Goal: Task Accomplishment & Management: Manage account settings

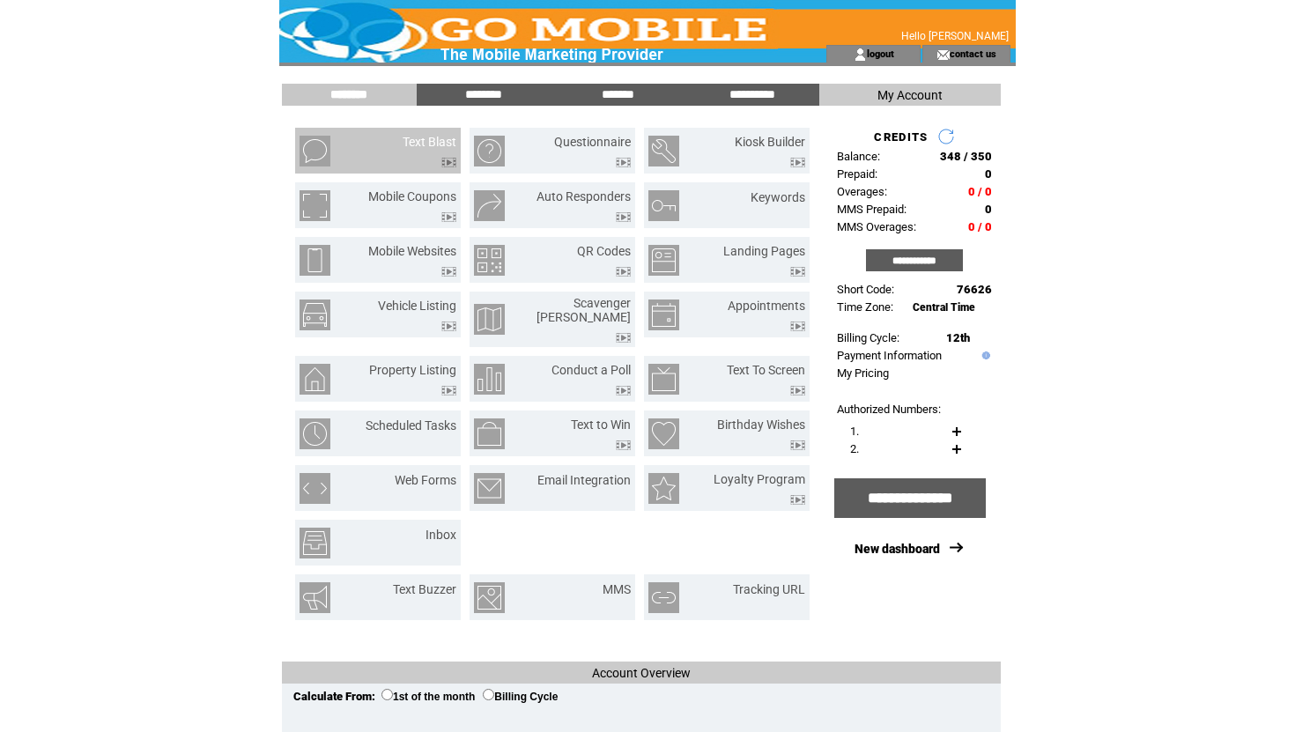
click at [381, 147] on td "Text Blast" at bounding box center [408, 151] width 95 height 33
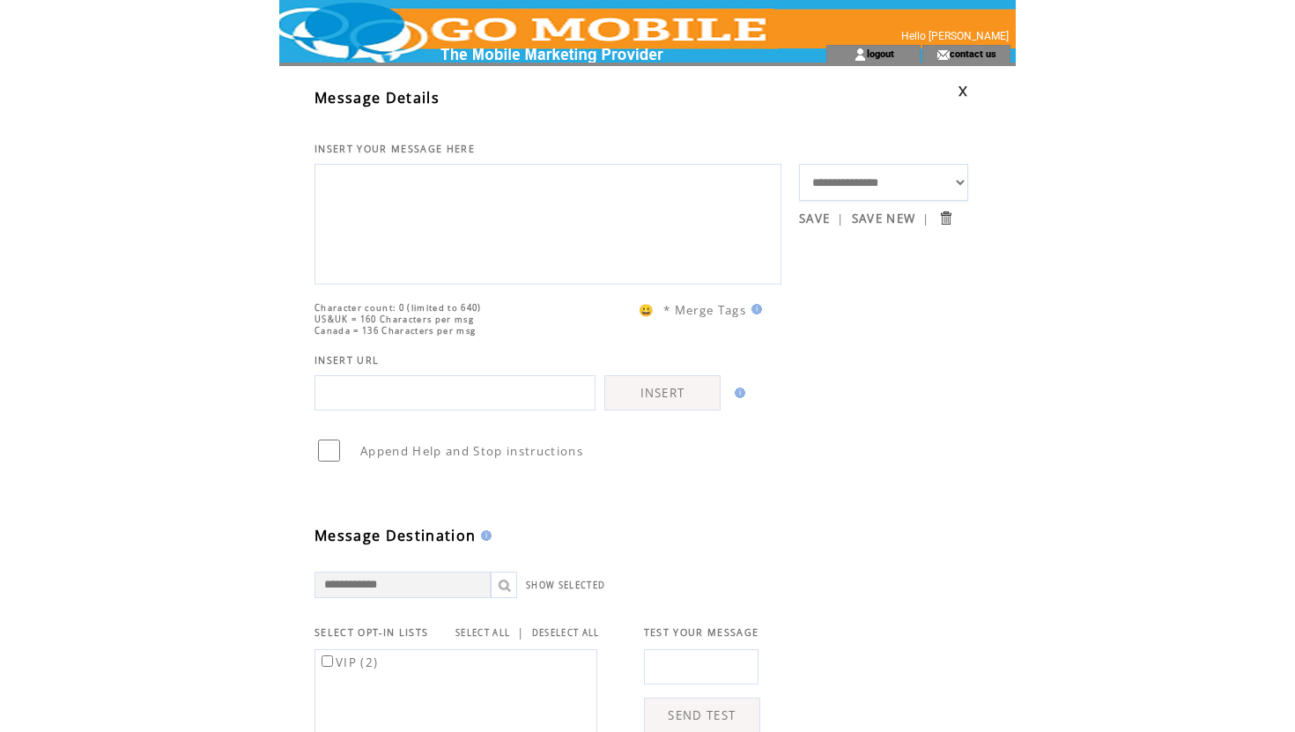
click at [957, 181] on select "**********" at bounding box center [883, 182] width 169 height 37
click at [987, 171] on div "**********" at bounding box center [665, 663] width 772 height 1195
click at [960, 87] on link at bounding box center [963, 90] width 11 height 11
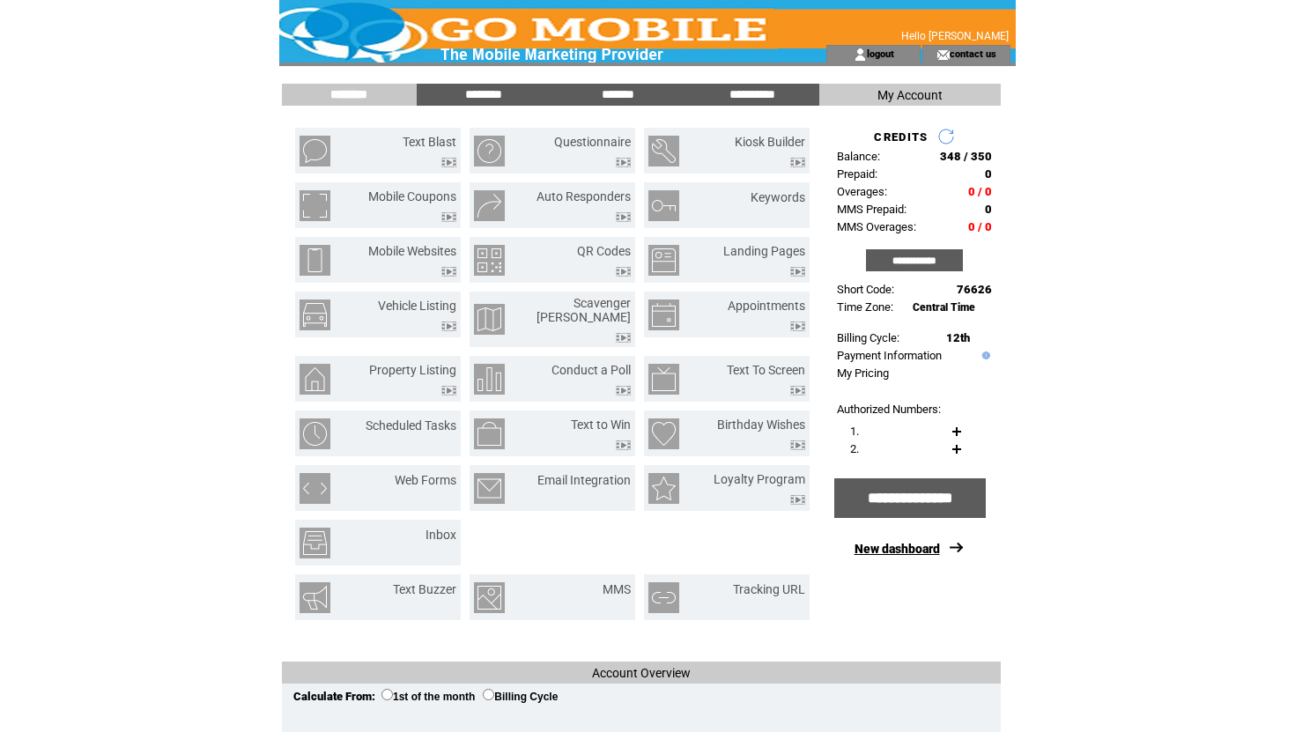
click at [901, 552] on link "New dashboard" at bounding box center [897, 549] width 85 height 14
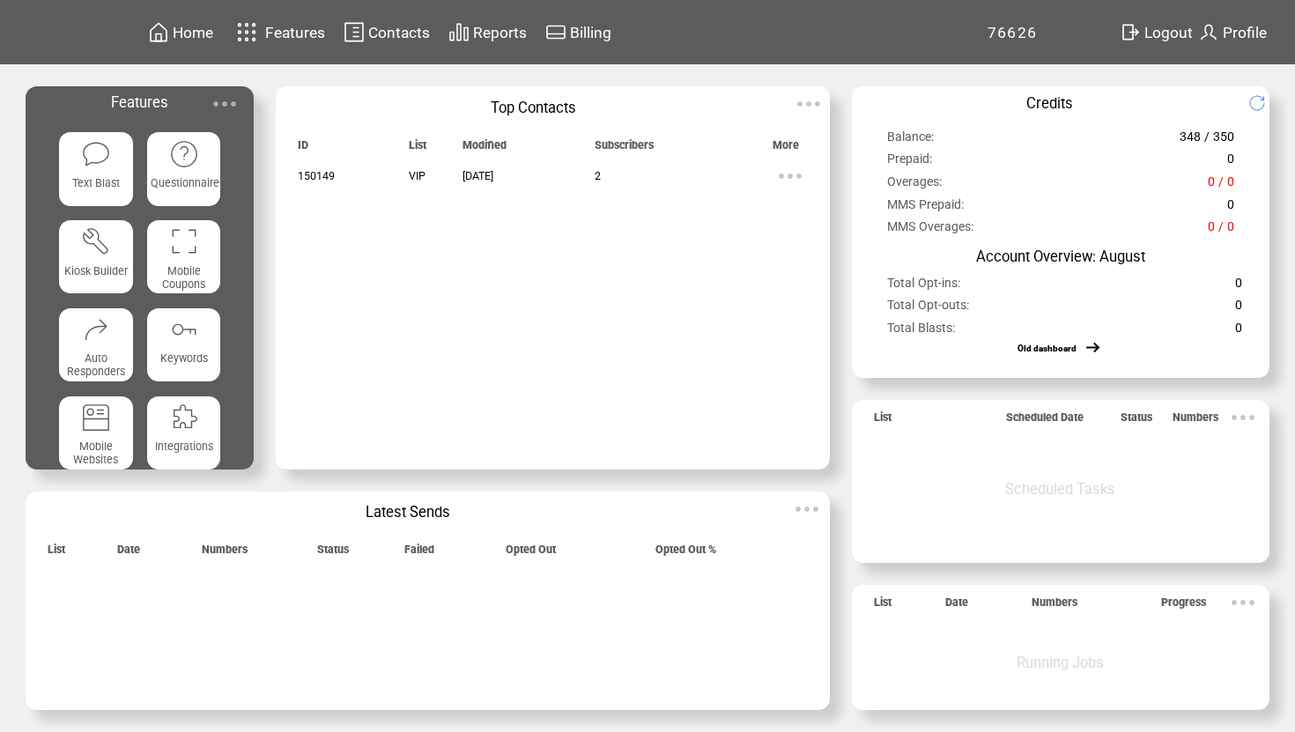
click at [1239, 33] on span "Profile" at bounding box center [1245, 33] width 44 height 18
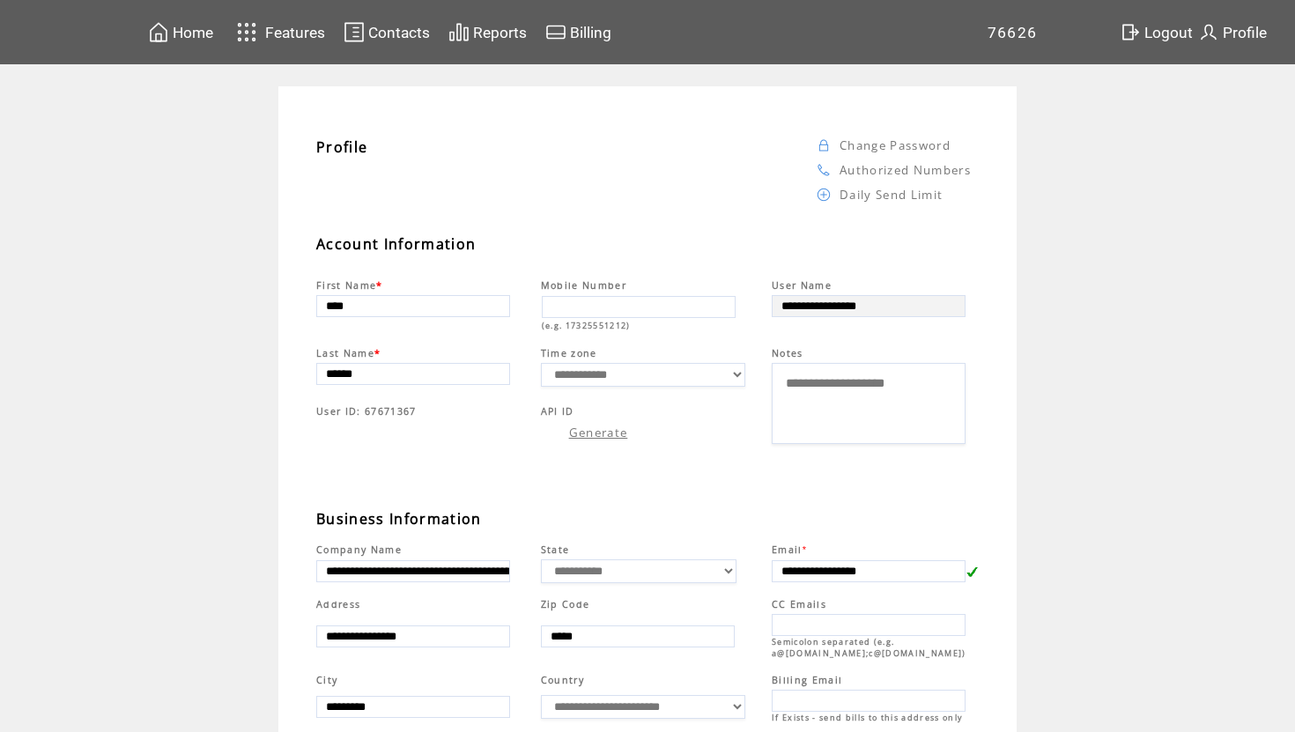
click at [907, 148] on link "Change Password" at bounding box center [895, 145] width 111 height 16
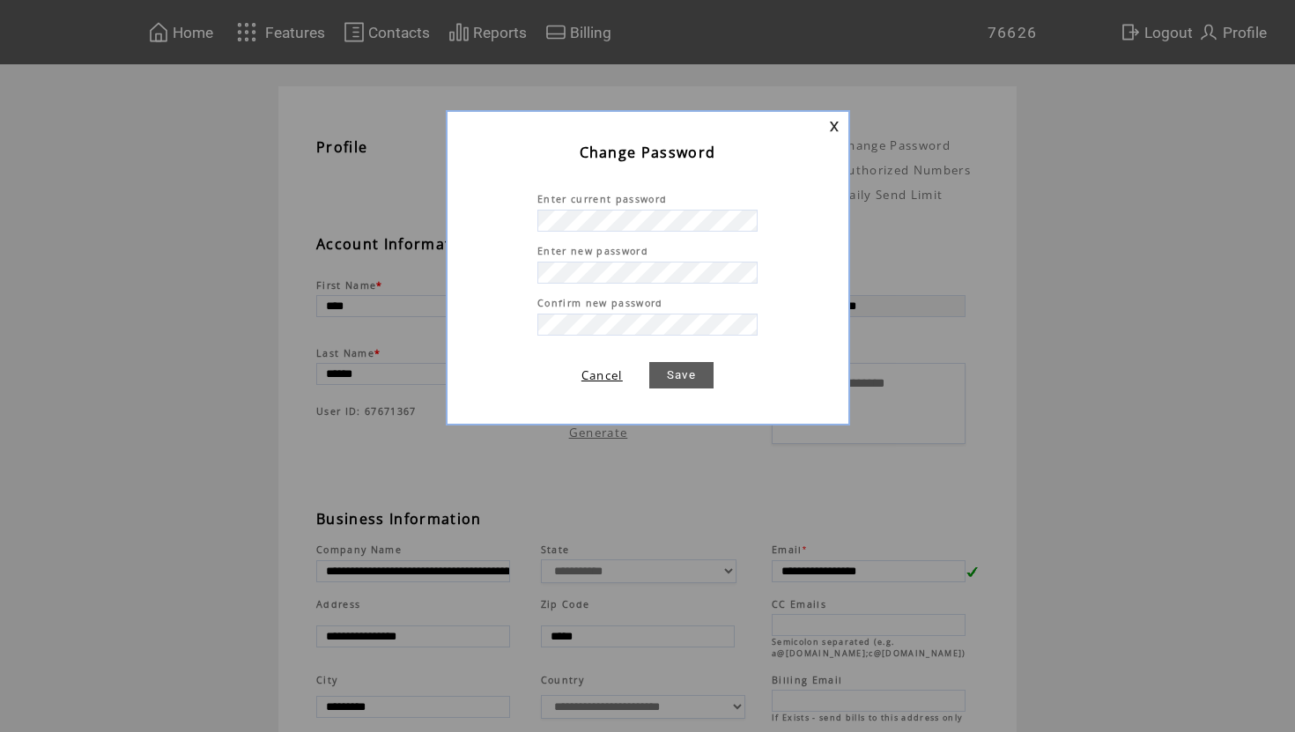
click at [693, 366] on link "Save" at bounding box center [681, 375] width 64 height 26
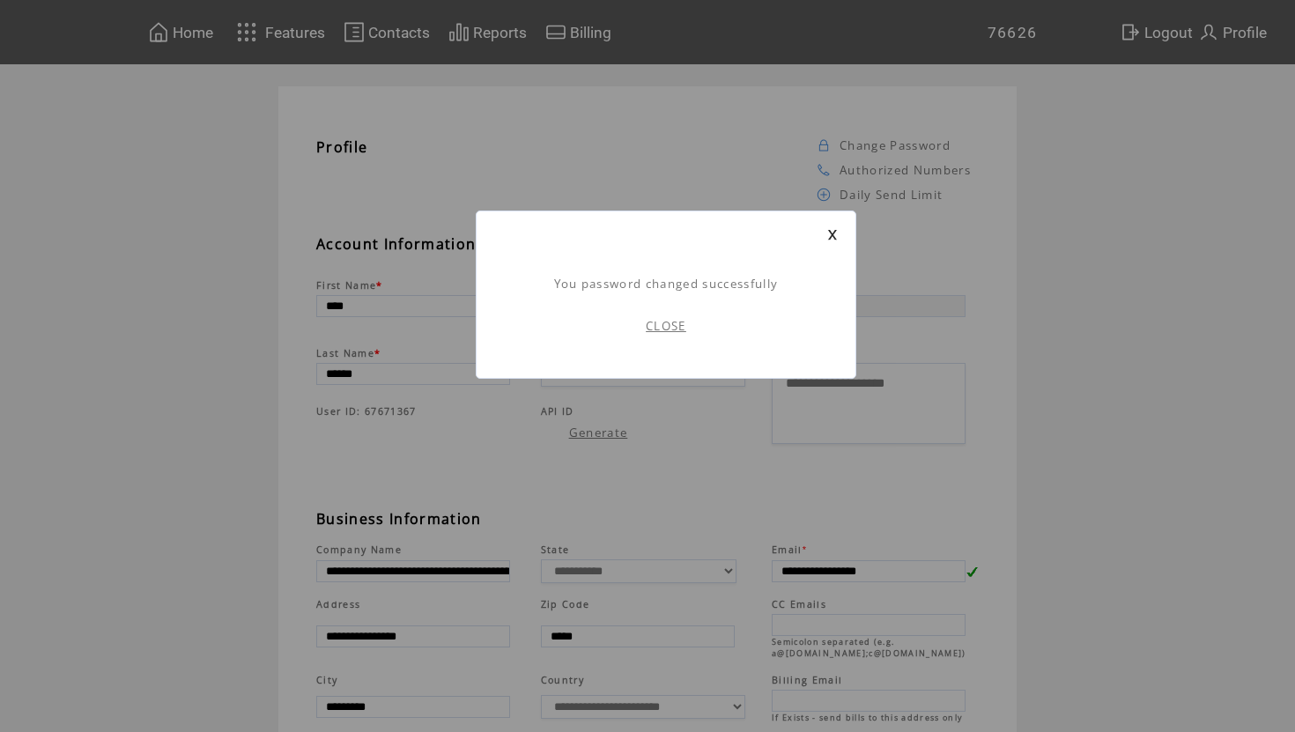
scroll to position [1, 0]
click at [665, 329] on link "CLOSE" at bounding box center [666, 326] width 41 height 16
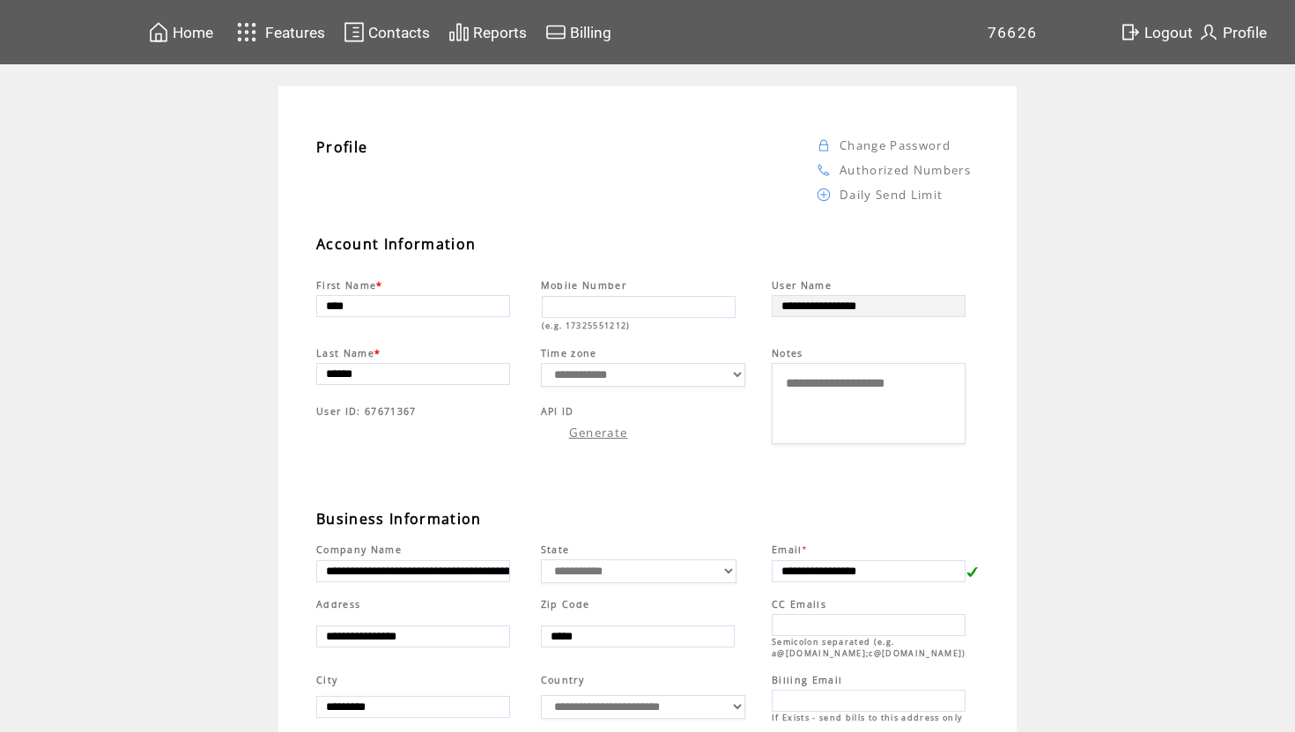
click at [495, 35] on span "Reports" at bounding box center [500, 33] width 54 height 18
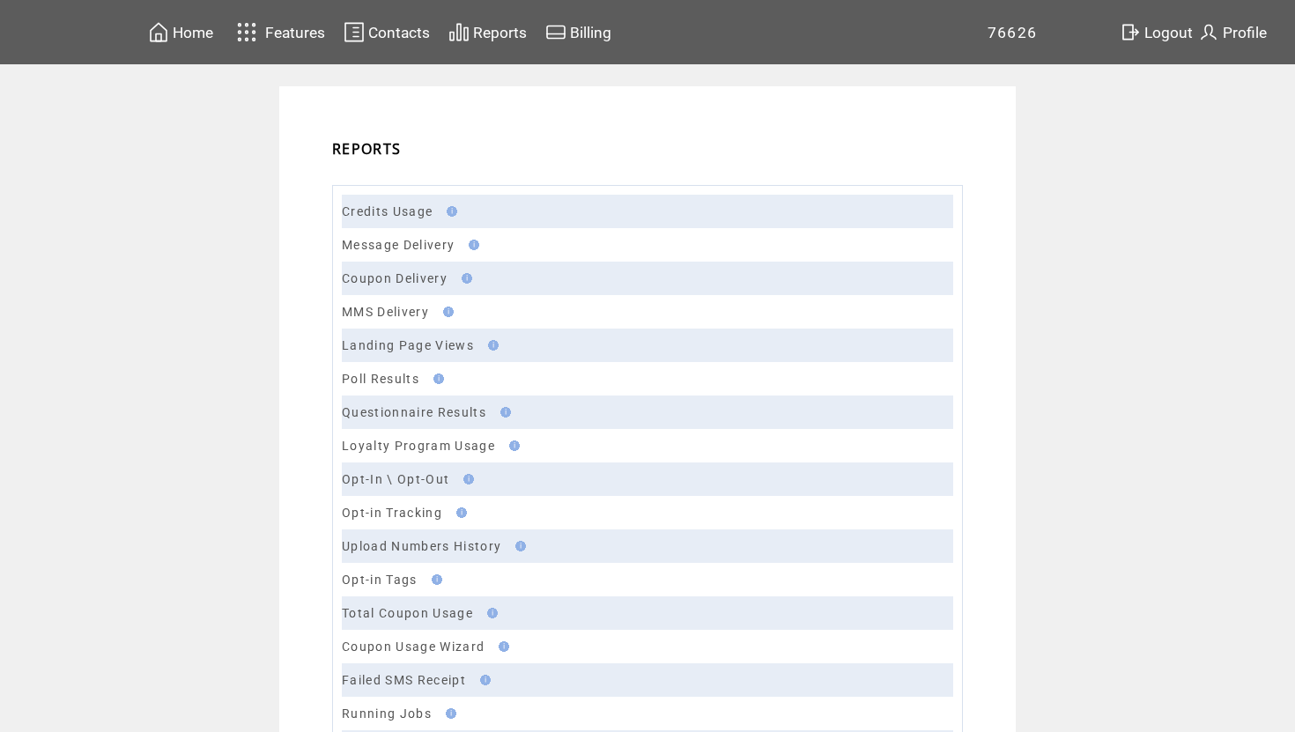
click at [390, 27] on span "Contacts" at bounding box center [399, 33] width 62 height 18
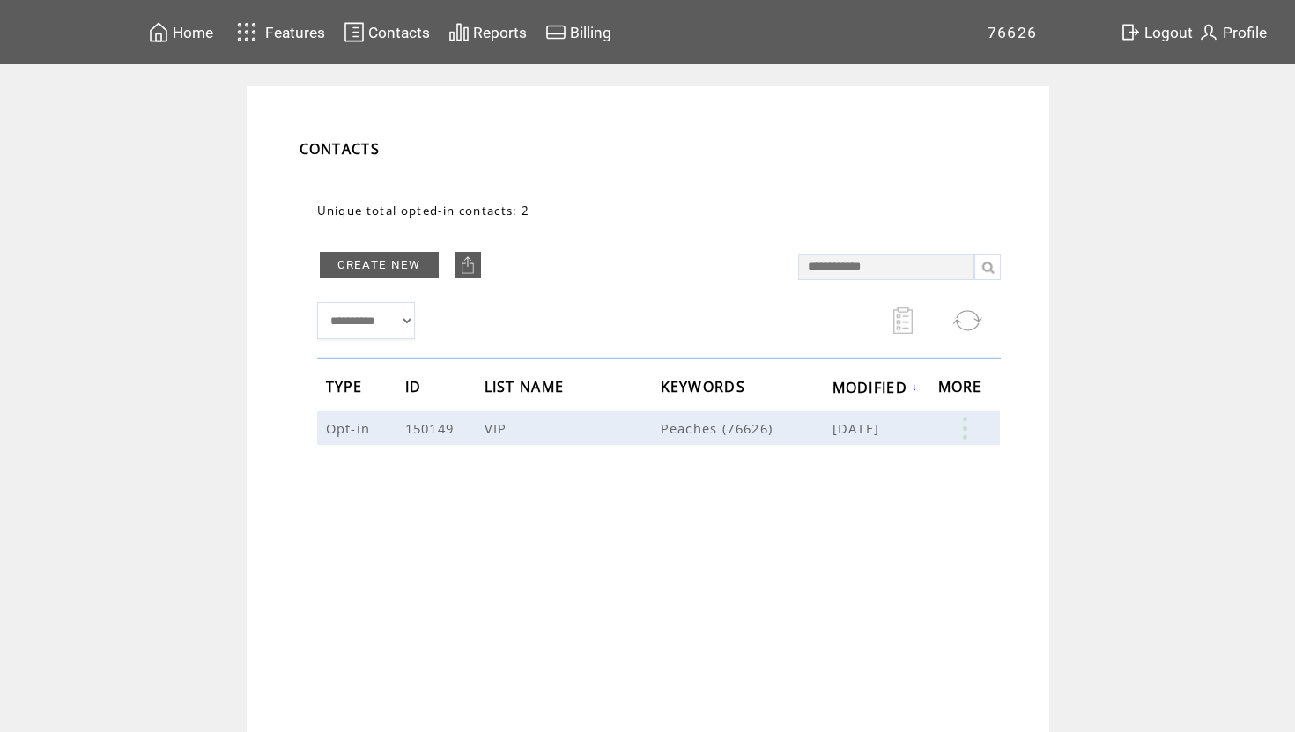
click at [300, 36] on span "Features" at bounding box center [295, 33] width 60 height 18
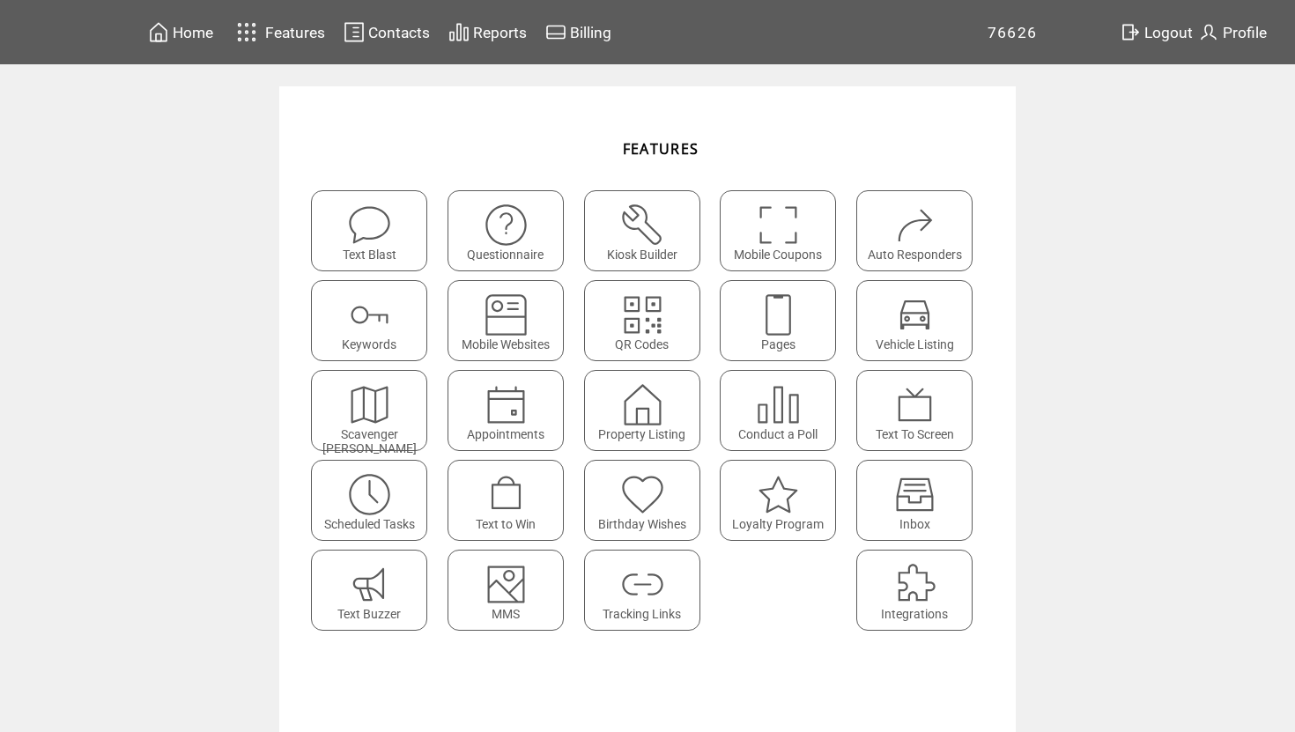
click at [358, 233] on img at bounding box center [369, 225] width 47 height 47
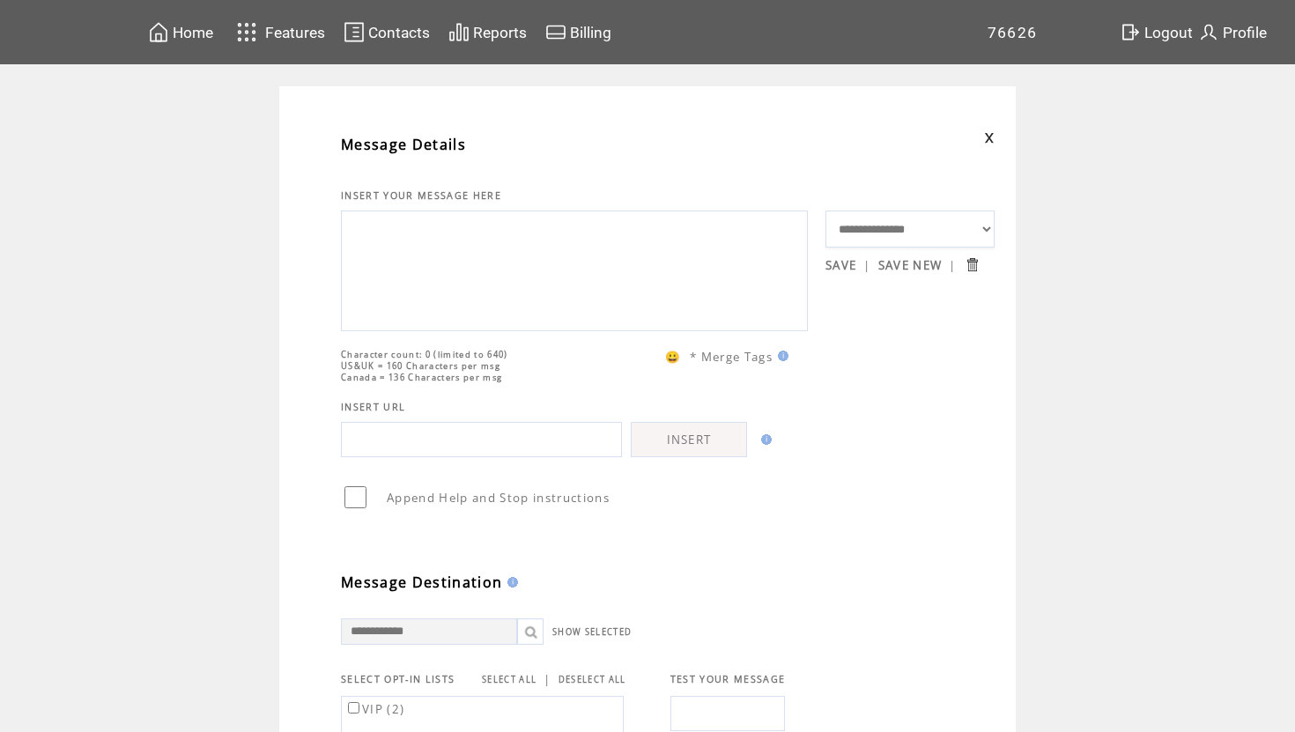
click at [190, 30] on span "Home" at bounding box center [193, 33] width 41 height 18
